Goal: Task Accomplishment & Management: Use online tool/utility

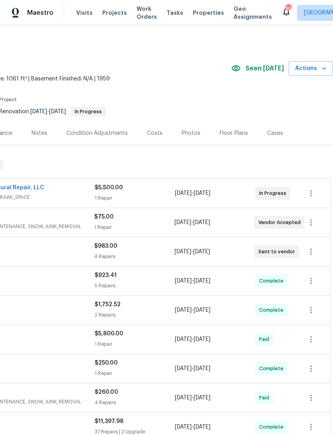
scroll to position [0, 118]
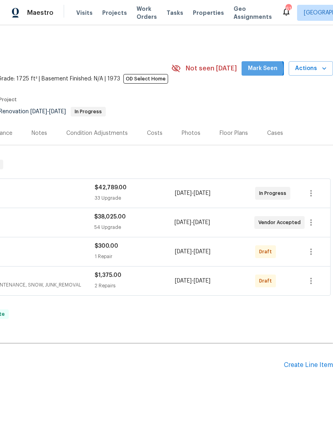
click at [268, 69] on span "Mark Seen" at bounding box center [263, 69] width 30 height 10
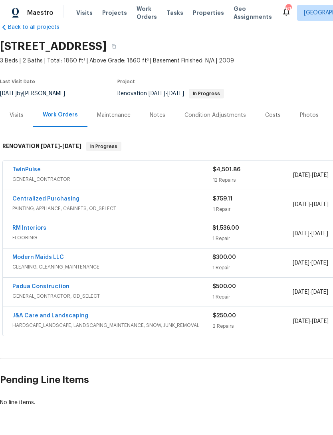
scroll to position [18, 0]
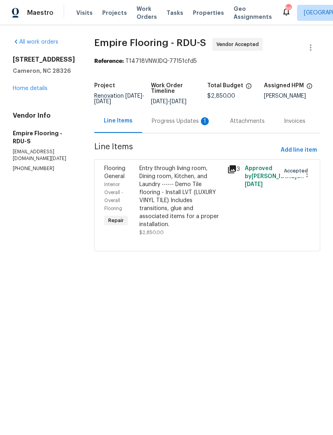
click at [167, 125] on div "Progress Updates 1" at bounding box center [181, 121] width 59 height 8
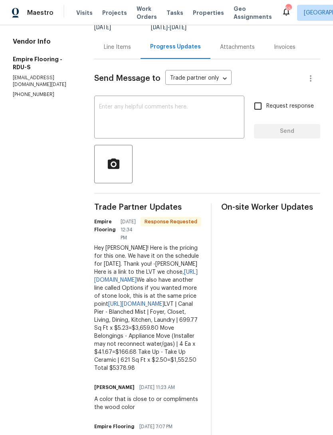
scroll to position [74, 0]
click at [122, 52] on div "Line Items" at bounding box center [117, 48] width 27 height 8
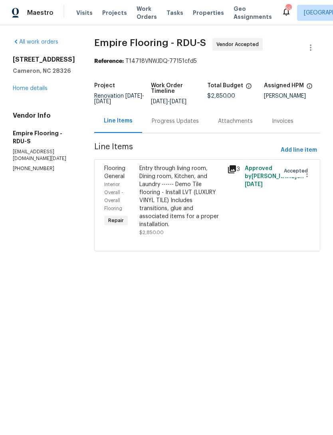
click at [189, 125] on div "Progress Updates" at bounding box center [175, 121] width 47 height 8
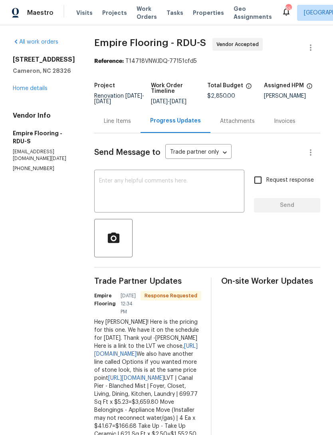
click at [34, 88] on link "Home details" at bounding box center [30, 89] width 35 height 6
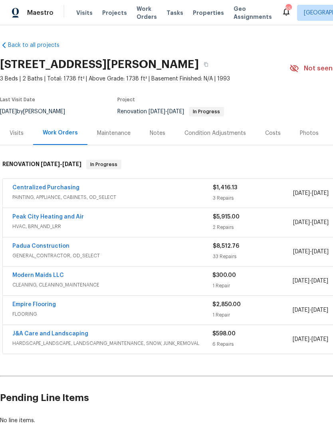
click at [42, 302] on link "Empire Flooring" at bounding box center [34, 304] width 44 height 6
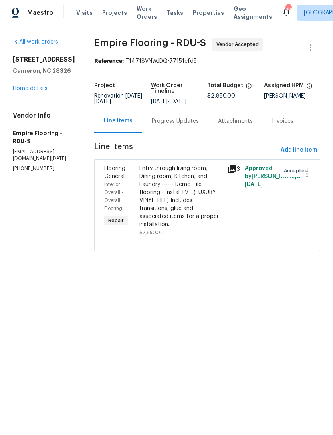
click at [178, 189] on div "Entry through living room, Dining room, Kitchen, and Laundry ------ Demo Tile f…" at bounding box center [181, 196] width 83 height 64
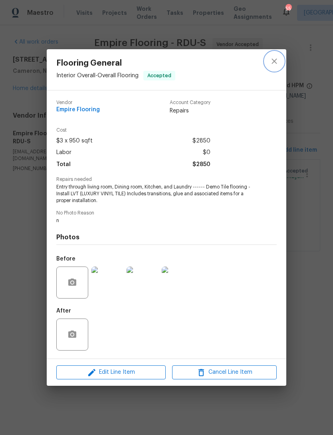
click at [275, 61] on icon "close" at bounding box center [275, 61] width 10 height 10
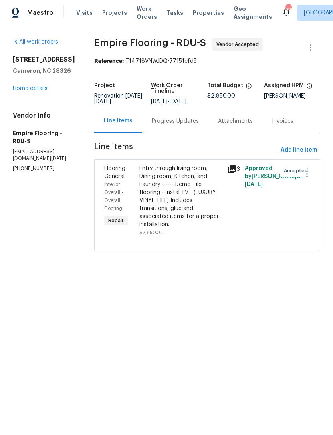
click at [194, 125] on div "Progress Updates" at bounding box center [175, 121] width 47 height 8
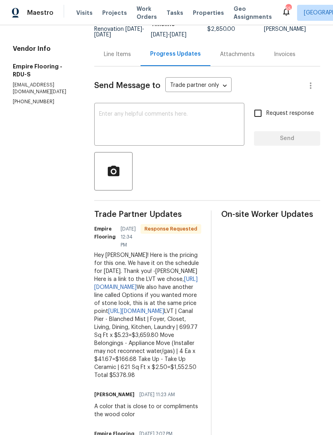
scroll to position [72, 0]
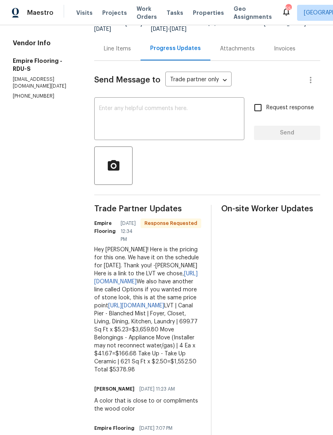
click at [179, 283] on link "https://www.empiretoday.com/vinyl/vinyl-tile-flooring-canal-pier-blanched-mist" at bounding box center [146, 278] width 104 height 14
click at [164, 308] on link "https://www.empiretoday.com/vinyl/vinyl-tile-flooring-options-golden-gate" at bounding box center [136, 306] width 56 height 6
click at [180, 127] on textarea at bounding box center [169, 120] width 141 height 28
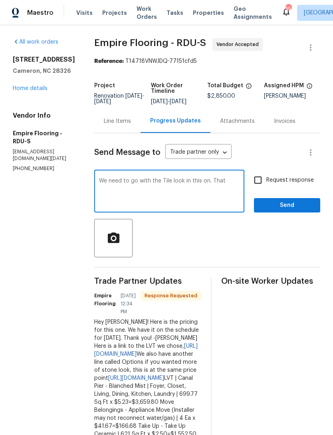
scroll to position [0, 0]
type textarea "We need to go with the Tile look in this on."
click at [255, 184] on input "Request response" at bounding box center [258, 180] width 17 height 17
checkbox input "true"
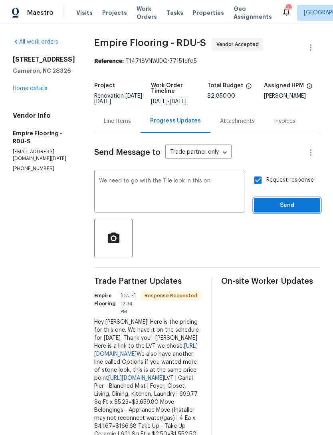
click at [288, 209] on span "Send" at bounding box center [288, 205] width 54 height 10
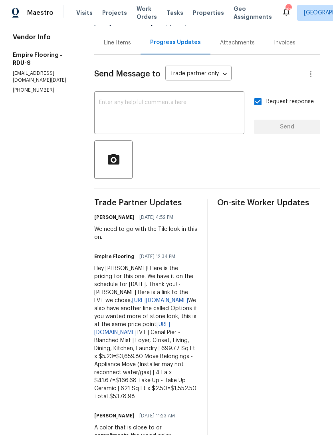
scroll to position [79, 0]
click at [170, 335] on link "https://www.empiretoday.com/vinyl/vinyl-tile-flooring-options-golden-gate" at bounding box center [132, 328] width 76 height 14
click at [175, 115] on textarea at bounding box center [169, 113] width 141 height 28
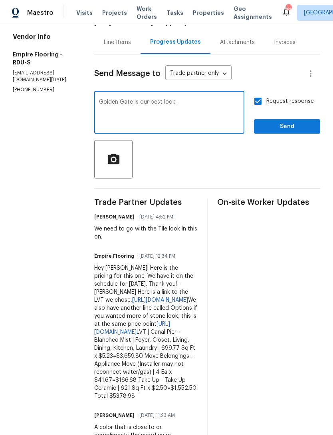
click at [114, 110] on textarea "Golden Gate is our best look." at bounding box center [169, 113] width 141 height 28
click at [204, 177] on div at bounding box center [207, 159] width 226 height 38
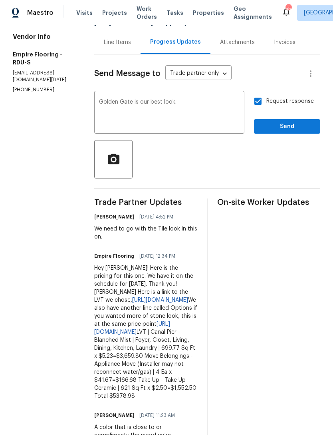
click at [112, 105] on textarea "Golden Gate is our best look." at bounding box center [169, 113] width 141 height 28
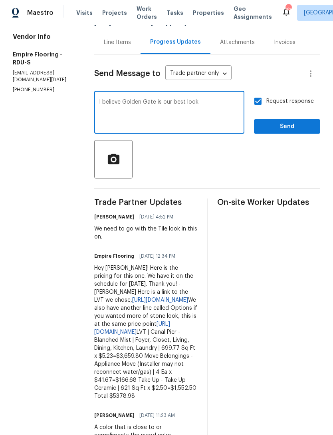
click at [181, 107] on textarea "I believe Golden Gate is our best look." at bounding box center [169, 113] width 141 height 28
click at [172, 104] on div "I believe Golden Gate is our best look. x ​" at bounding box center [169, 113] width 150 height 41
click at [170, 106] on textarea "I believe Golden Gate is our best look." at bounding box center [169, 113] width 141 height 28
click at [170, 105] on textarea "I believe Golden Gate is our best look." at bounding box center [169, 113] width 141 height 28
type textarea "I believe Golden Gate would be our best look."
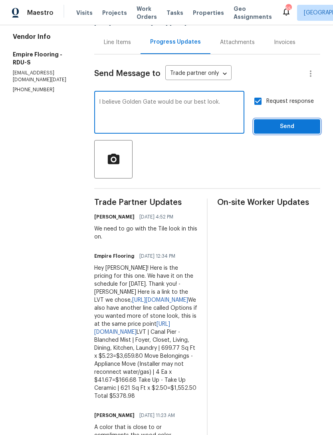
click at [289, 130] on span "Send" at bounding box center [288, 127] width 54 height 10
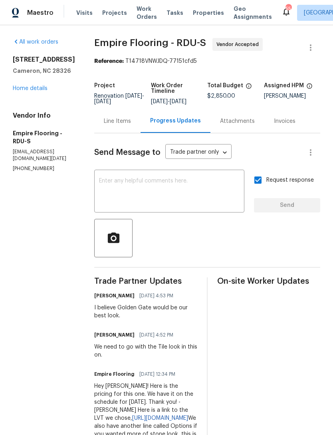
scroll to position [0, 0]
click at [29, 90] on link "Home details" at bounding box center [30, 89] width 35 height 6
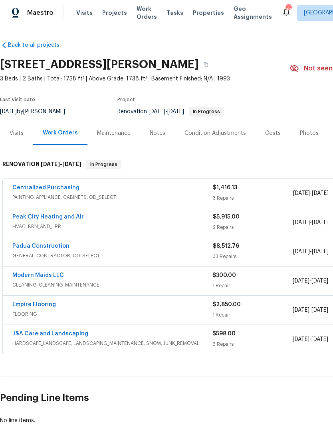
click at [272, 137] on div "Costs" at bounding box center [273, 133] width 16 height 8
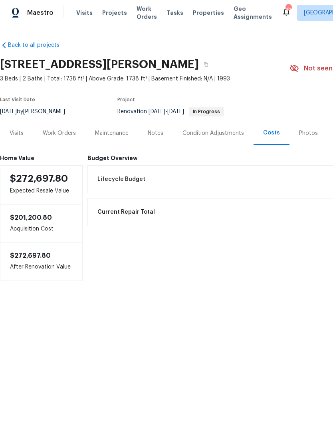
click at [60, 132] on div "Work Orders" at bounding box center [59, 133] width 33 height 8
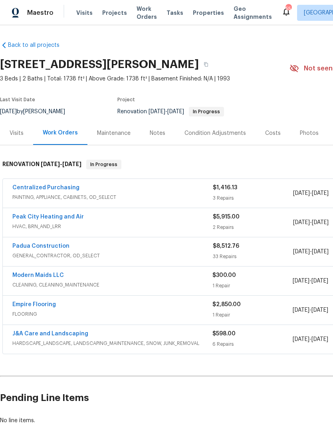
click at [19, 133] on div "Visits" at bounding box center [17, 133] width 14 height 8
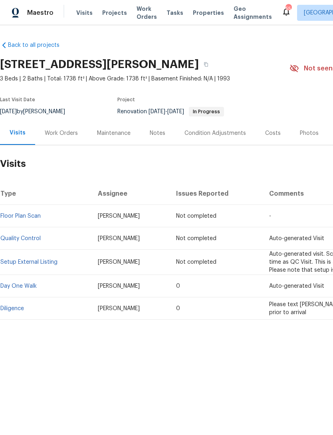
click at [274, 134] on div "Costs" at bounding box center [273, 133] width 16 height 8
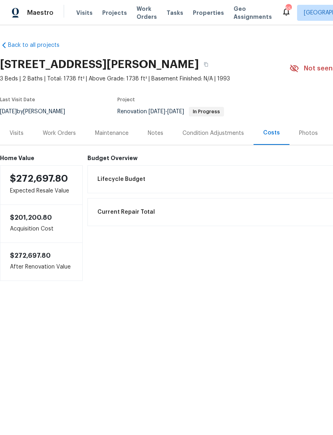
click at [152, 134] on div "Notes" at bounding box center [156, 133] width 16 height 8
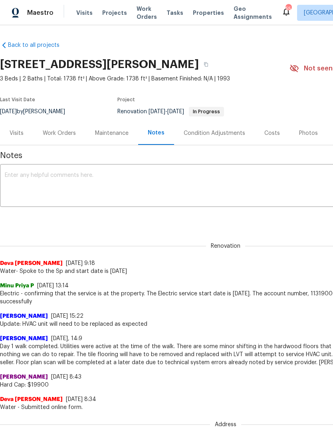
click at [59, 133] on div "Work Orders" at bounding box center [59, 133] width 33 height 8
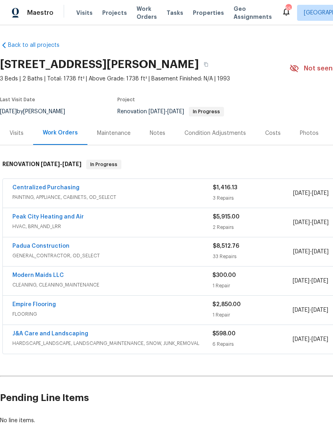
click at [271, 132] on div "Costs" at bounding box center [273, 133] width 16 height 8
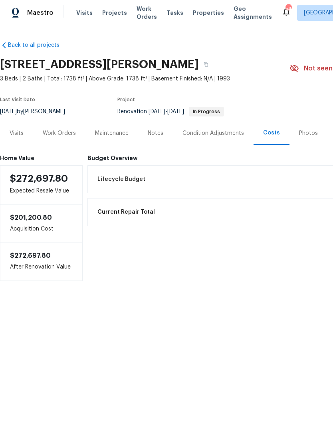
click at [55, 136] on div "Work Orders" at bounding box center [59, 133] width 33 height 8
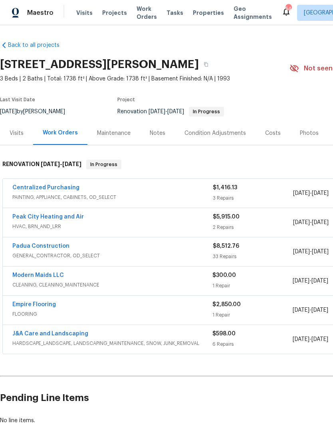
click at [200, 128] on div "Condition Adjustments" at bounding box center [215, 133] width 81 height 24
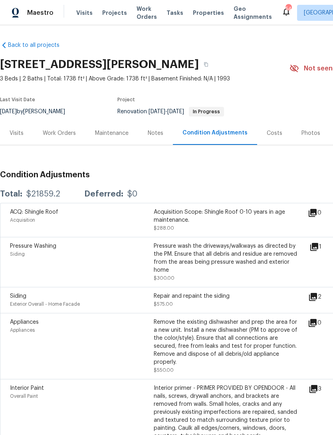
click at [55, 133] on div "Work Orders" at bounding box center [59, 133] width 33 height 8
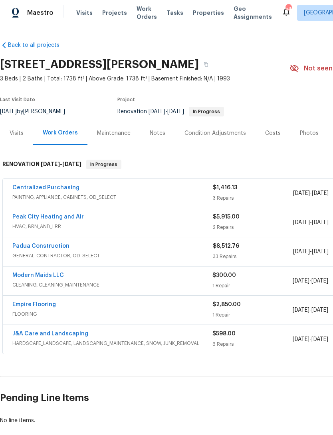
click at [46, 305] on link "Empire Flooring" at bounding box center [34, 304] width 44 height 6
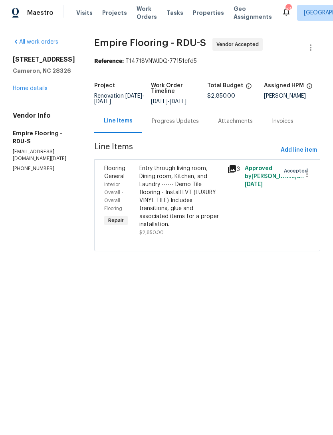
click at [35, 90] on link "Home details" at bounding box center [30, 89] width 35 height 6
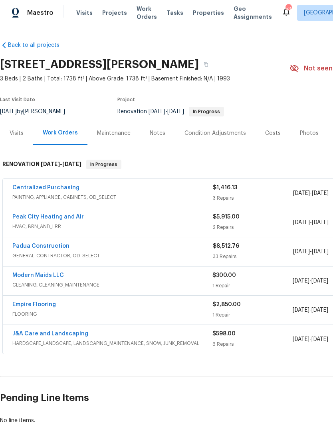
click at [205, 130] on div "Condition Adjustments" at bounding box center [216, 133] width 62 height 8
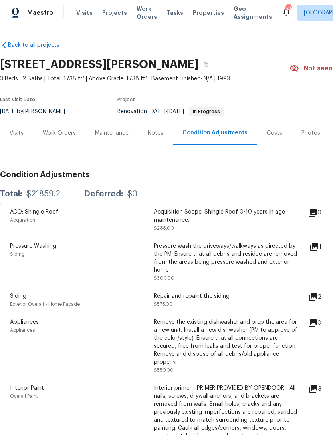
click at [55, 135] on div "Work Orders" at bounding box center [59, 133] width 33 height 8
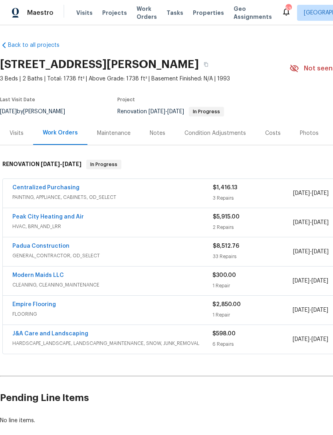
click at [54, 302] on link "Empire Flooring" at bounding box center [34, 304] width 44 height 6
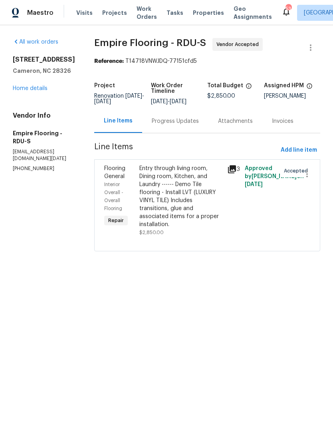
click at [37, 90] on link "Home details" at bounding box center [30, 89] width 35 height 6
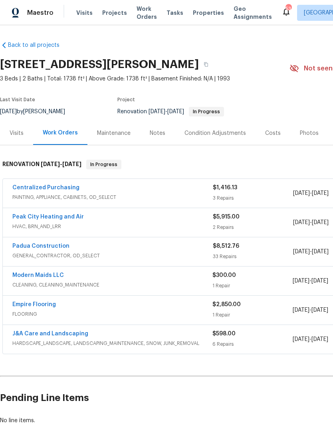
click at [20, 131] on div "Visits" at bounding box center [17, 133] width 14 height 8
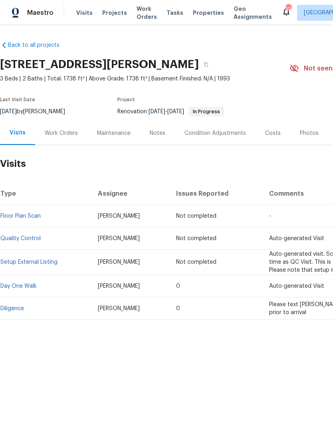
click at [23, 305] on link "Diligence" at bounding box center [12, 308] width 24 height 6
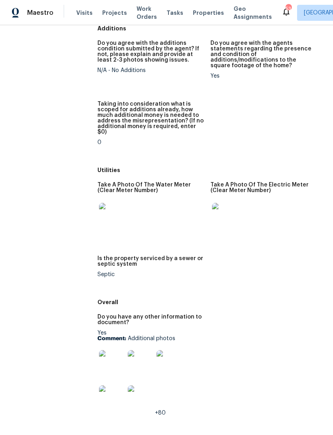
scroll to position [1181, 0]
click at [108, 350] on img at bounding box center [112, 363] width 26 height 26
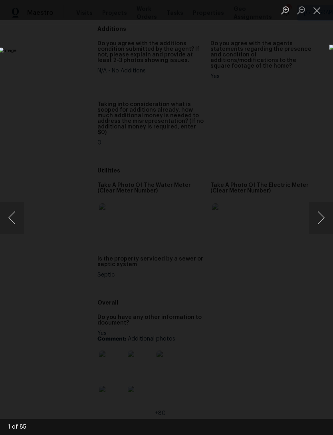
click at [325, 213] on button "Next image" at bounding box center [321, 217] width 24 height 32
click at [324, 216] on button "Next image" at bounding box center [321, 217] width 24 height 32
click at [325, 215] on button "Next image" at bounding box center [321, 217] width 24 height 32
click at [325, 218] on button "Next image" at bounding box center [321, 217] width 24 height 32
click at [326, 219] on button "Next image" at bounding box center [321, 217] width 24 height 32
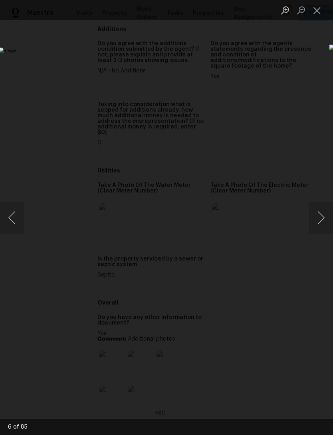
click at [325, 220] on button "Next image" at bounding box center [321, 217] width 24 height 32
click at [325, 221] on button "Next image" at bounding box center [321, 217] width 24 height 32
click at [325, 223] on button "Next image" at bounding box center [321, 217] width 24 height 32
click at [327, 221] on button "Next image" at bounding box center [321, 217] width 24 height 32
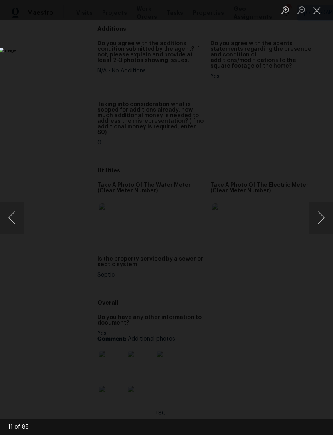
click at [327, 221] on button "Next image" at bounding box center [321, 217] width 24 height 32
click at [325, 219] on button "Next image" at bounding box center [321, 217] width 24 height 32
click at [325, 215] on button "Next image" at bounding box center [321, 217] width 24 height 32
click at [324, 218] on button "Next image" at bounding box center [321, 217] width 24 height 32
click at [321, 217] on button "Next image" at bounding box center [321, 217] width 24 height 32
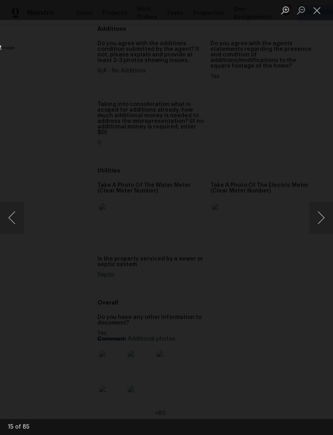
click at [321, 218] on button "Next image" at bounding box center [321, 217] width 24 height 32
click at [322, 218] on button "Next image" at bounding box center [321, 217] width 24 height 32
click at [323, 220] on button "Next image" at bounding box center [321, 217] width 24 height 32
click at [323, 221] on button "Next image" at bounding box center [321, 217] width 24 height 32
click at [324, 223] on button "Next image" at bounding box center [321, 217] width 24 height 32
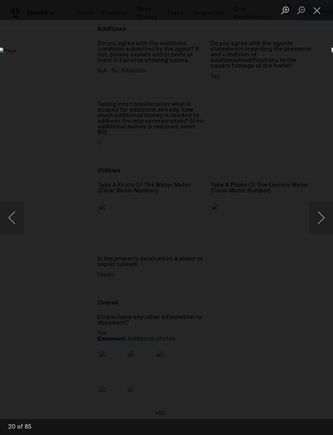
click at [322, 215] on button "Next image" at bounding box center [321, 217] width 24 height 32
click at [321, 212] on button "Next image" at bounding box center [321, 217] width 24 height 32
click at [325, 211] on button "Next image" at bounding box center [321, 217] width 24 height 32
click at [8, 223] on button "Previous image" at bounding box center [12, 217] width 24 height 32
click at [327, 225] on button "Next image" at bounding box center [321, 217] width 24 height 32
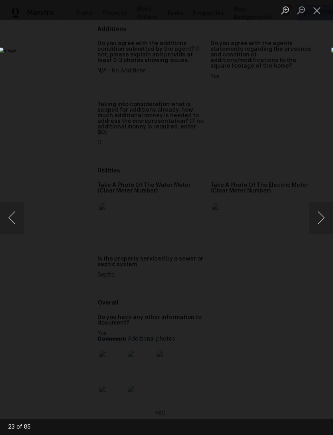
click at [320, 217] on button "Next image" at bounding box center [321, 217] width 24 height 32
click at [323, 219] on button "Next image" at bounding box center [321, 217] width 24 height 32
click at [325, 221] on button "Next image" at bounding box center [321, 217] width 24 height 32
click at [323, 221] on button "Next image" at bounding box center [321, 217] width 24 height 32
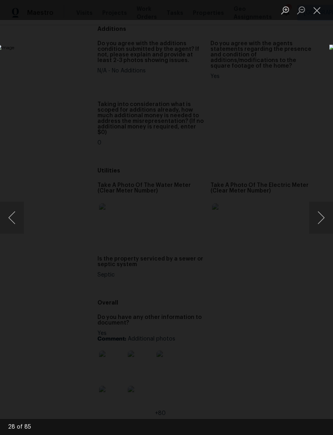
click at [327, 215] on button "Next image" at bounding box center [321, 217] width 24 height 32
click at [328, 217] on button "Next image" at bounding box center [321, 217] width 24 height 32
click at [323, 212] on button "Next image" at bounding box center [321, 217] width 24 height 32
click at [323, 213] on button "Next image" at bounding box center [321, 217] width 24 height 32
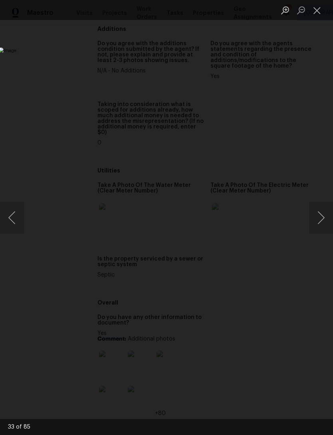
click at [324, 213] on button "Next image" at bounding box center [321, 217] width 24 height 32
click at [311, 10] on button "Close lightbox" at bounding box center [317, 10] width 16 height 14
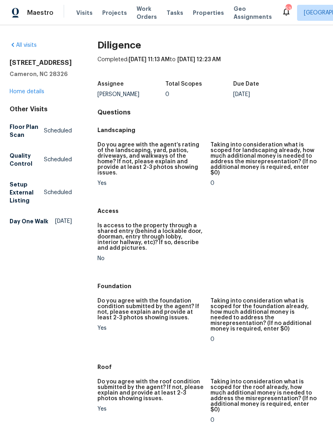
scroll to position [0, 0]
click at [32, 94] on link "Home details" at bounding box center [27, 92] width 35 height 6
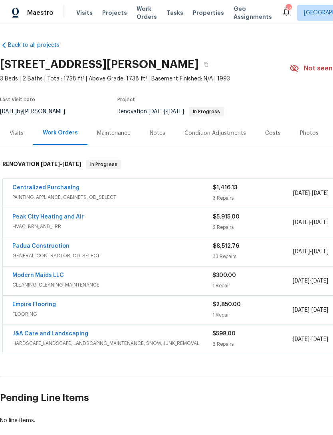
click at [52, 303] on link "Empire Flooring" at bounding box center [34, 304] width 44 height 6
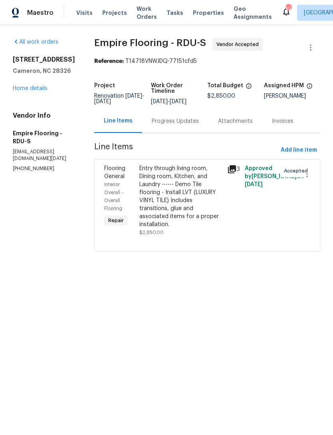
click at [178, 198] on div "Entry through living room, Dining room, Kitchen, and Laundry ------ Demo Tile f…" at bounding box center [181, 196] width 83 height 64
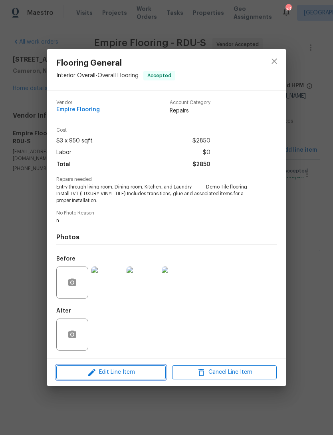
click at [124, 369] on span "Edit Line Item" at bounding box center [111, 372] width 105 height 10
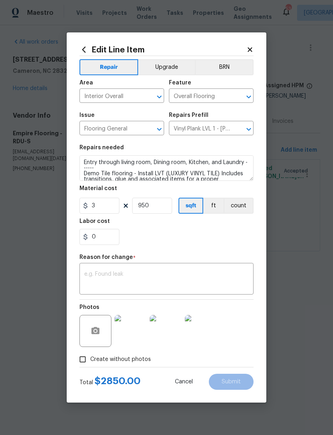
click at [249, 211] on button "count" at bounding box center [239, 205] width 30 height 16
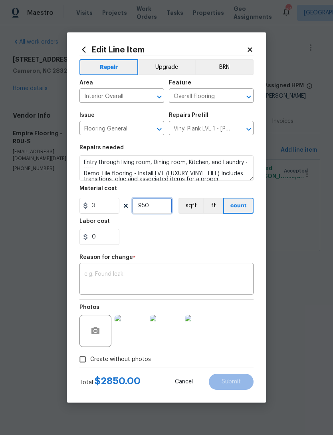
click at [157, 208] on input "950" at bounding box center [152, 205] width 40 height 16
type input "1"
click at [105, 207] on input "3" at bounding box center [100, 205] width 40 height 16
type input "5378.98"
click at [166, 233] on div "0" at bounding box center [167, 237] width 174 height 16
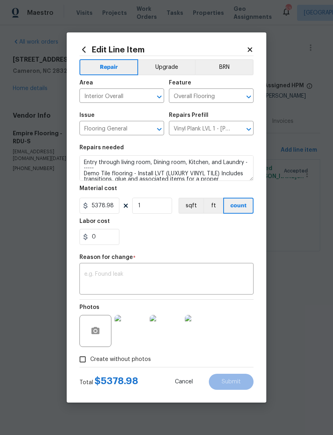
click at [141, 273] on textarea at bounding box center [166, 279] width 165 height 17
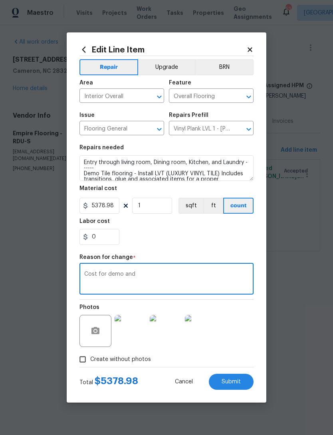
click at [125, 279] on textarea "Cost for demo and" at bounding box center [166, 279] width 165 height 17
click at [119, 275] on textarea "Cost for demo and" at bounding box center [166, 279] width 165 height 17
click at [160, 275] on textarea "Cost for demo tile and" at bounding box center [166, 279] width 165 height 17
click at [87, 273] on textarea "Cost for demo tile and replacement with LVT" at bounding box center [166, 279] width 165 height 17
click at [101, 270] on div "TP Cost for demo tile and replacement with LVT x ​" at bounding box center [167, 280] width 174 height 30
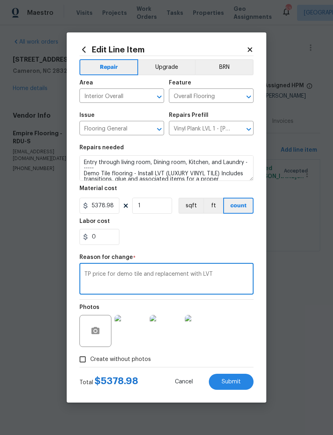
type textarea "TP price for demo tile and replacement with LVT"
click at [176, 247] on section "Repairs needed Entry through living room, Dining room, Kitchen, and Laundry ---…" at bounding box center [167, 195] width 174 height 110
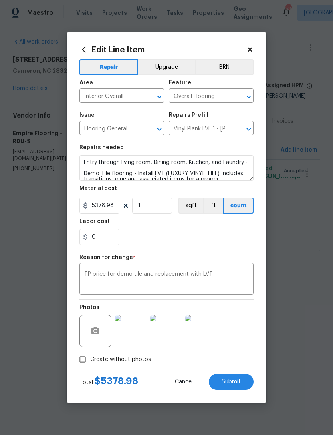
click at [238, 382] on span "Submit" at bounding box center [231, 382] width 19 height 6
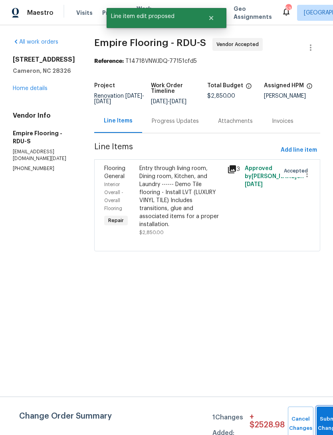
click at [327, 419] on button "Submit Changes" at bounding box center [330, 423] width 26 height 34
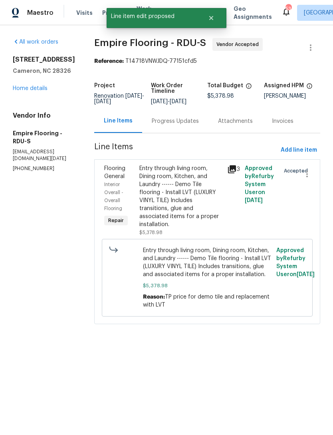
click at [40, 88] on link "Home details" at bounding box center [30, 89] width 35 height 6
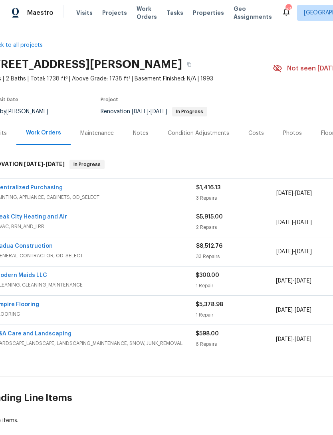
scroll to position [0, 14]
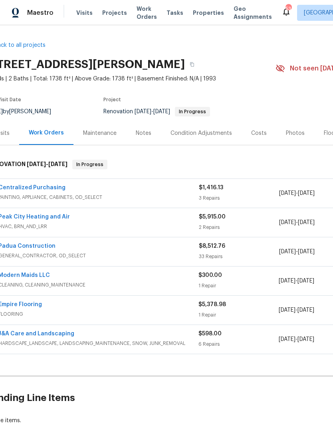
click at [259, 135] on div "Costs" at bounding box center [259, 133] width 16 height 8
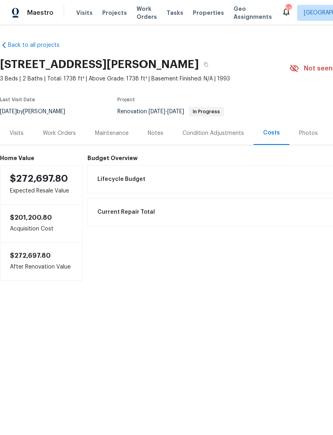
click at [52, 136] on div "Work Orders" at bounding box center [59, 133] width 33 height 8
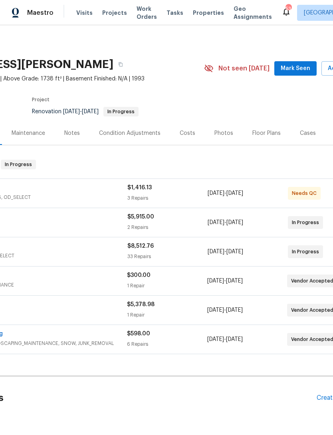
scroll to position [0, 88]
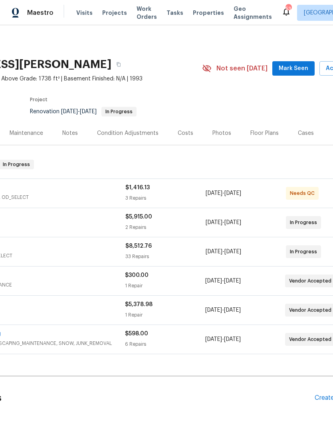
click at [301, 65] on span "Mark Seen" at bounding box center [294, 69] width 30 height 10
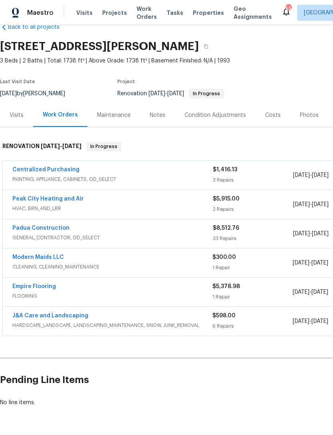
scroll to position [18, 0]
click at [37, 284] on link "Empire Flooring" at bounding box center [34, 286] width 44 height 6
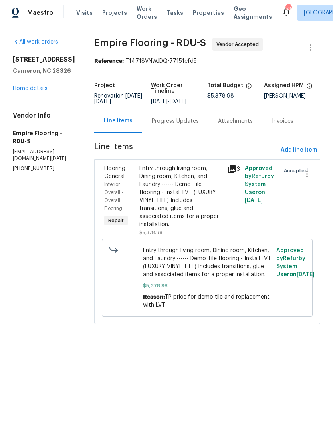
click at [196, 221] on div "Entry through living room, Dining room, Kitchen, and Laundry ------ Demo Tile f…" at bounding box center [181, 196] width 83 height 64
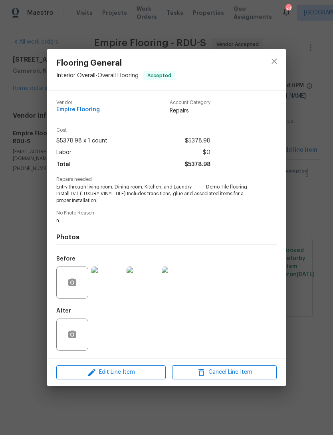
click at [114, 290] on img at bounding box center [108, 282] width 32 height 32
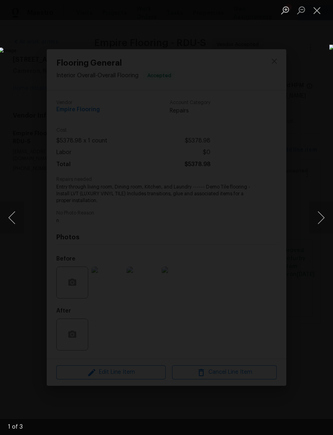
click at [325, 217] on button "Next image" at bounding box center [321, 217] width 24 height 32
click at [319, 219] on button "Next image" at bounding box center [321, 217] width 24 height 32
click at [322, 10] on button "Close lightbox" at bounding box center [317, 10] width 16 height 14
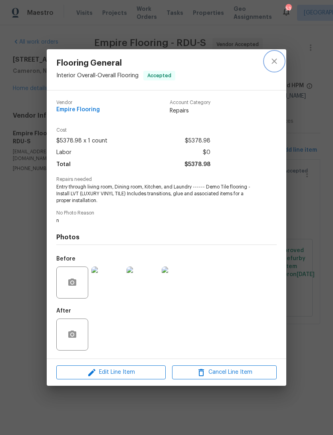
click at [279, 58] on button "close" at bounding box center [274, 61] width 19 height 19
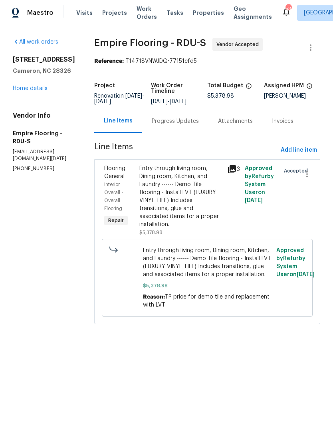
click at [31, 90] on link "Home details" at bounding box center [30, 89] width 35 height 6
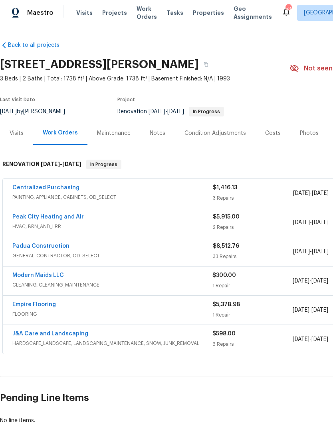
click at [70, 216] on link "Peak City Heating and Air" at bounding box center [48, 217] width 72 height 6
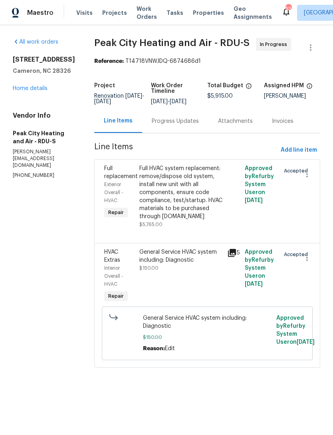
click at [41, 91] on link "Home details" at bounding box center [30, 89] width 35 height 6
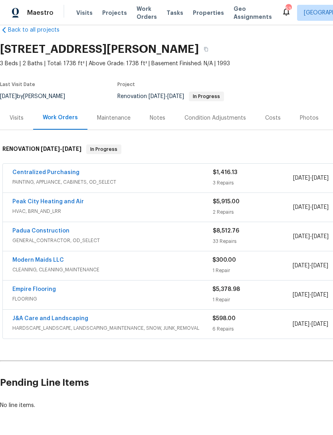
scroll to position [15, 0]
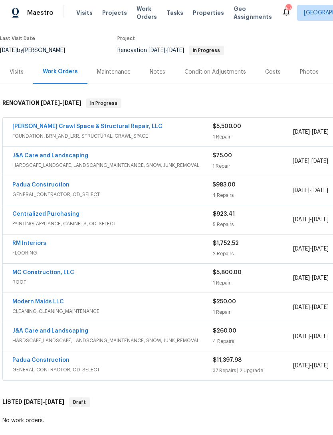
scroll to position [62, 0]
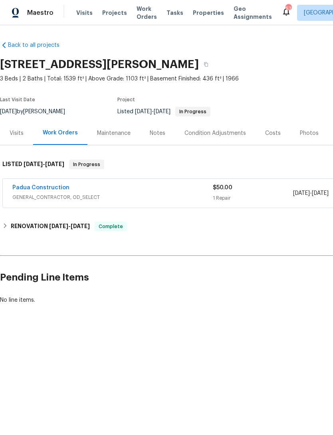
scroll to position [0, -1]
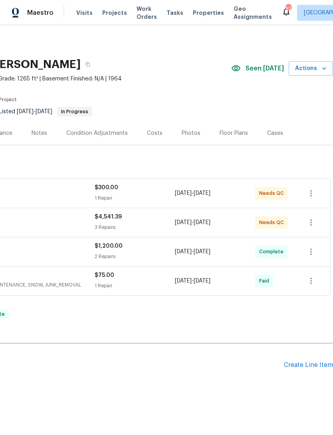
scroll to position [0, 118]
click at [269, 69] on span "Seen [DATE]" at bounding box center [265, 68] width 38 height 8
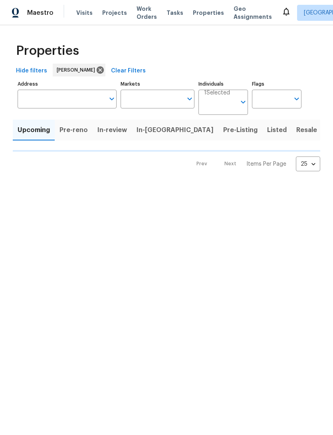
type input "100"
